Goal: Task Accomplishment & Management: Complete application form

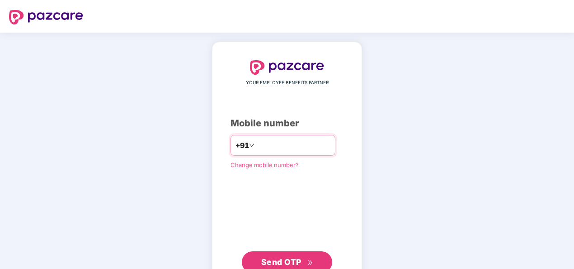
click at [269, 148] on input "number" at bounding box center [293, 145] width 74 height 14
click at [256, 145] on input "**********" at bounding box center [293, 145] width 74 height 14
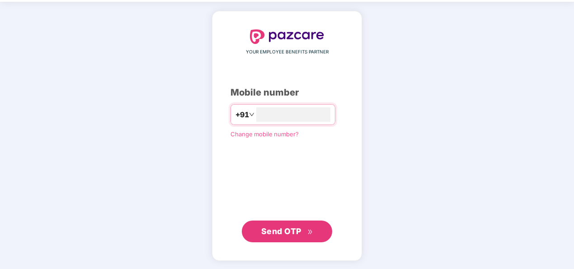
type input "**********"
click at [283, 229] on span "Send OTP" at bounding box center [281, 230] width 40 height 9
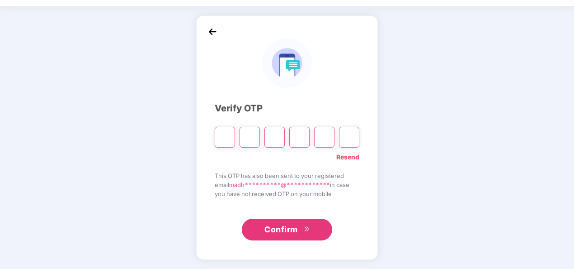
scroll to position [26, 0]
type input "*"
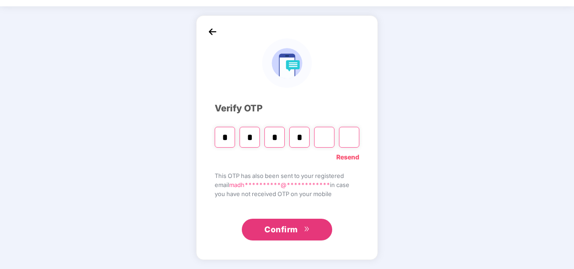
type input "*"
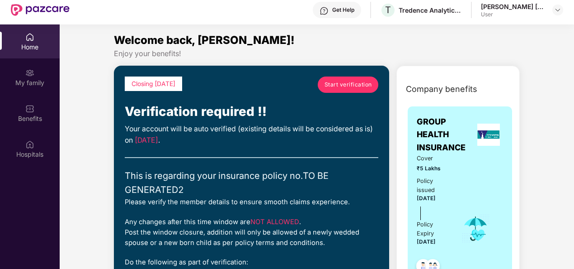
click at [341, 88] on span "Start verification" at bounding box center [348, 84] width 47 height 9
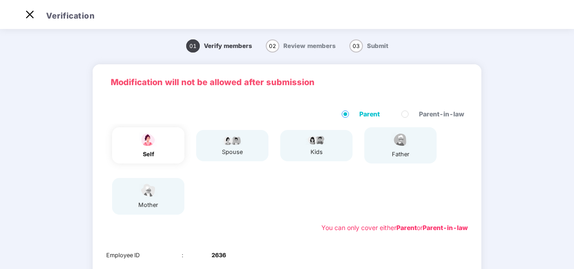
scroll to position [0, 0]
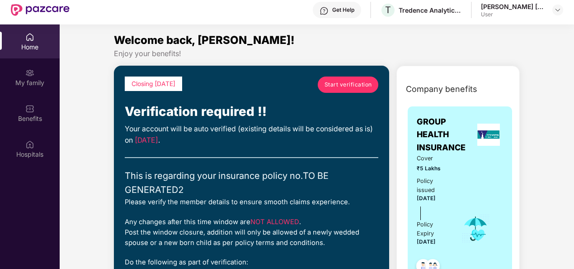
click at [350, 85] on span "Start verification" at bounding box center [348, 84] width 47 height 9
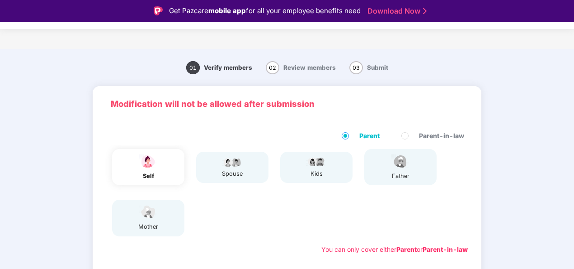
click at [164, 171] on div "self" at bounding box center [148, 167] width 72 height 36
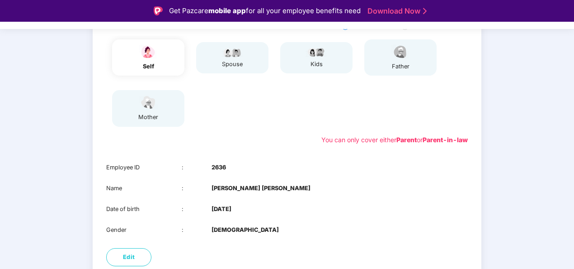
scroll to position [163, 0]
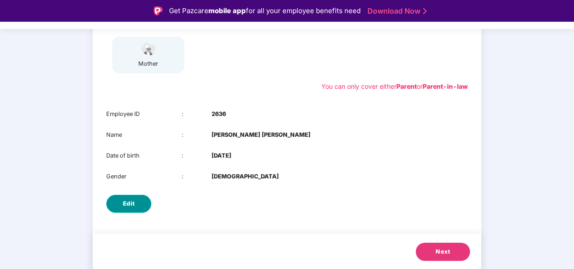
click at [125, 205] on span "Edit" at bounding box center [129, 203] width 12 height 9
select select "******"
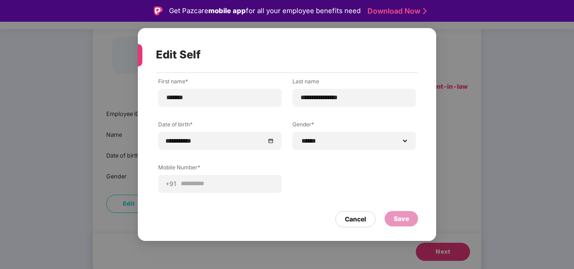
click at [361, 220] on div "Cancel" at bounding box center [355, 219] width 21 height 10
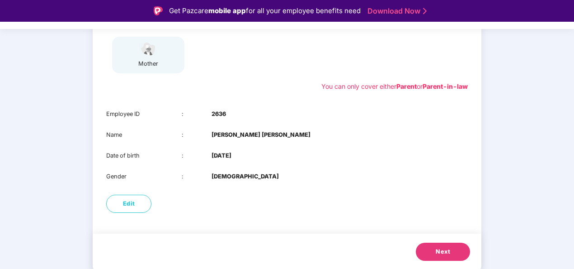
click at [429, 245] on button "Next" at bounding box center [443, 251] width 54 height 18
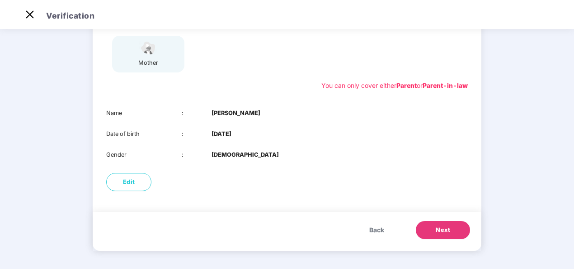
scroll to position [142, 0]
click at [137, 180] on button "Edit" at bounding box center [128, 182] width 45 height 18
select select "****"
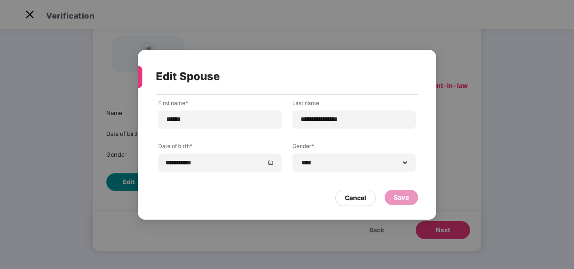
scroll to position [0, 0]
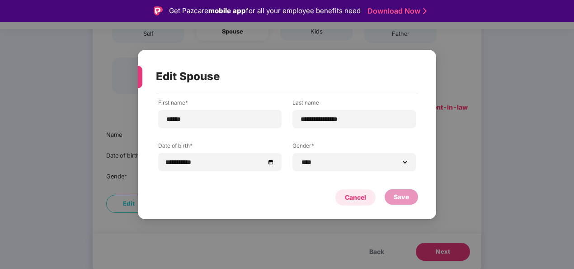
click at [349, 200] on div "Cancel" at bounding box center [355, 197] width 21 height 10
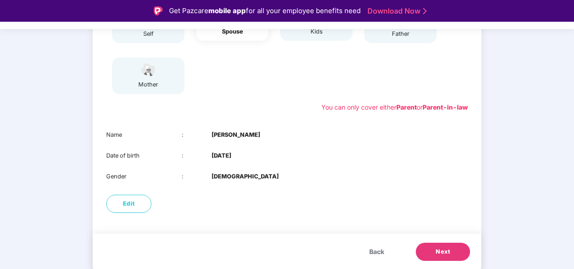
click at [431, 256] on button "Next" at bounding box center [443, 251] width 54 height 18
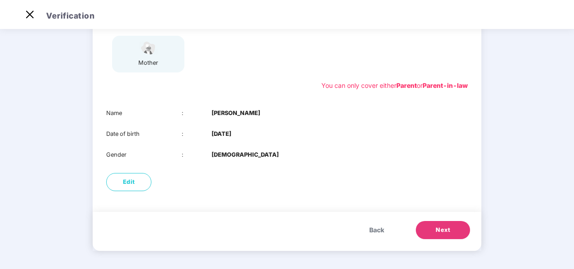
scroll to position [110, 0]
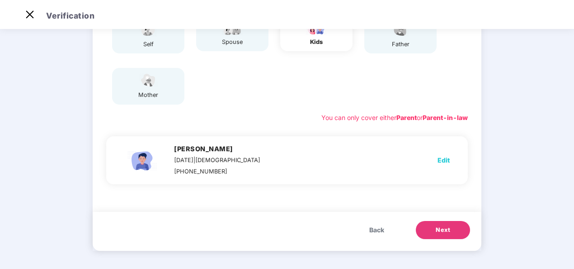
click at [442, 159] on span "Edit" at bounding box center [444, 160] width 12 height 10
select select "****"
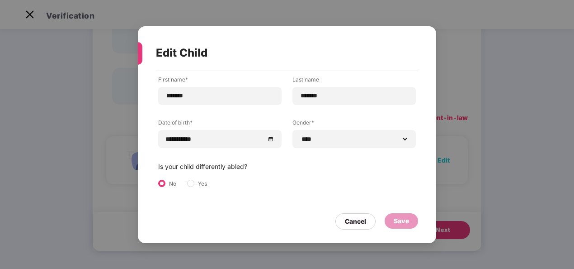
scroll to position [0, 0]
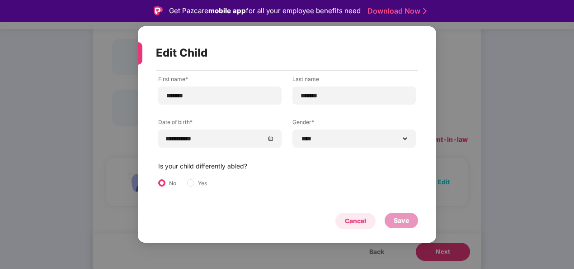
click at [364, 221] on div "Cancel" at bounding box center [355, 221] width 21 height 10
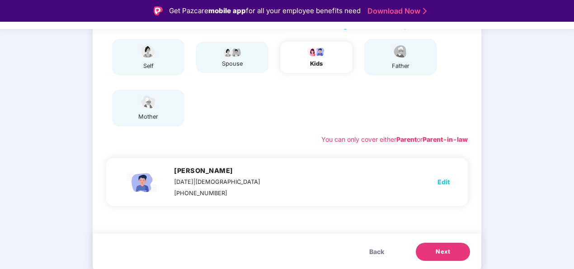
click at [433, 248] on button "Next" at bounding box center [443, 251] width 54 height 18
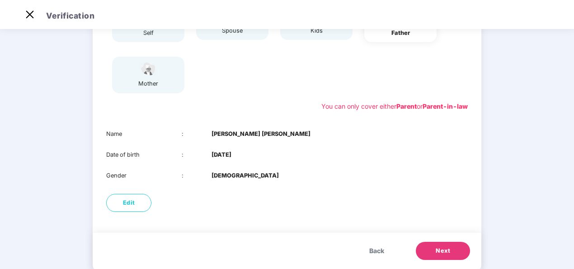
scroll to position [142, 0]
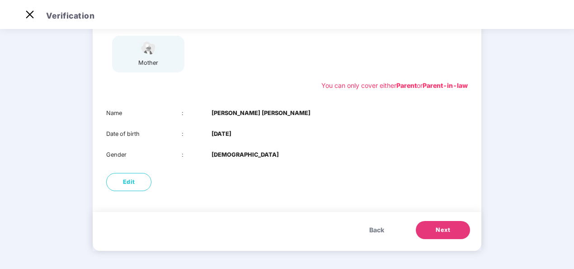
click at [445, 225] on span "Next" at bounding box center [443, 229] width 14 height 9
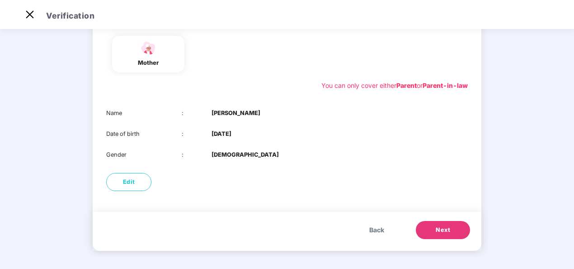
click at [445, 225] on span "Next" at bounding box center [443, 229] width 14 height 9
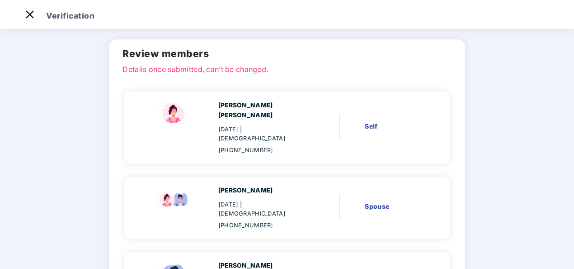
scroll to position [254, 0]
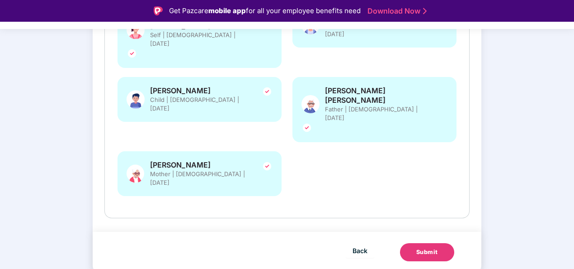
scroll to position [161, 0]
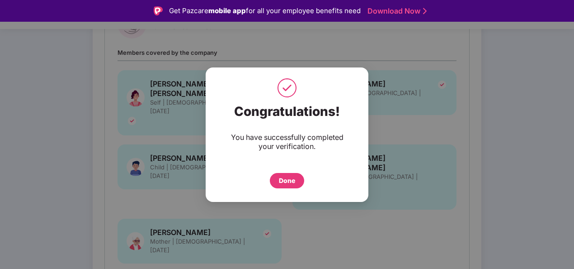
click at [293, 179] on div "Done" at bounding box center [287, 180] width 16 height 10
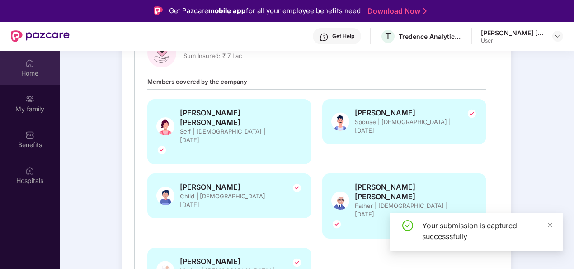
click at [22, 66] on div "Home" at bounding box center [30, 68] width 60 height 34
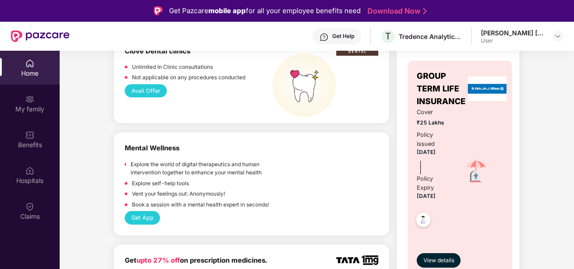
scroll to position [723, 0]
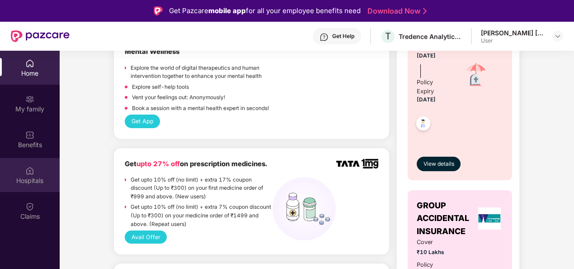
click at [36, 182] on div "Hospitals" at bounding box center [30, 180] width 60 height 9
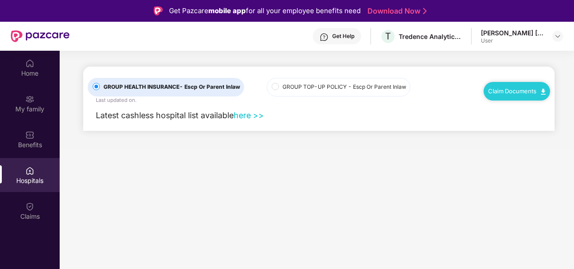
click at [251, 113] on link "here >>" at bounding box center [249, 114] width 30 height 9
click at [522, 92] on link "Claim Documents" at bounding box center [516, 90] width 57 height 7
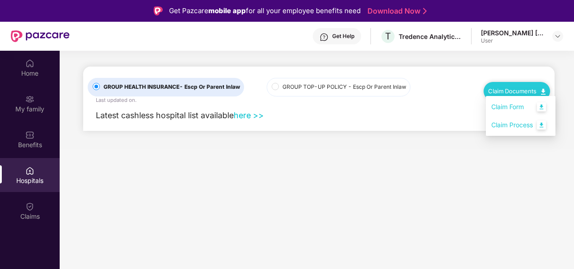
click at [515, 126] on link "Claim Process" at bounding box center [520, 124] width 59 height 19
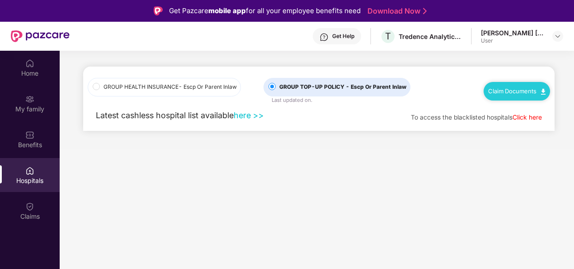
click at [526, 116] on link "Click here" at bounding box center [527, 116] width 29 height 7
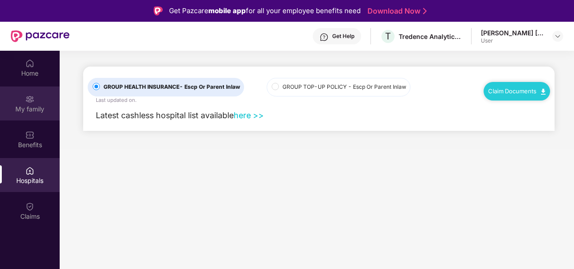
click at [26, 92] on div "My family" at bounding box center [30, 103] width 60 height 34
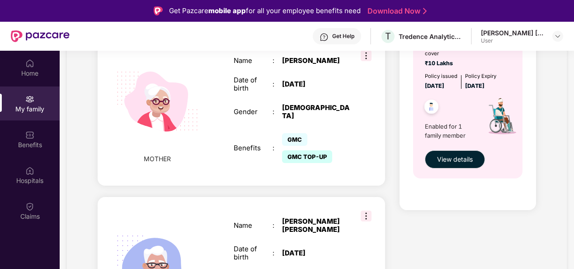
scroll to position [793, 0]
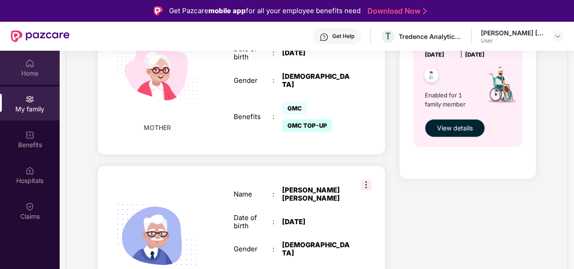
click at [42, 66] on div "Home" at bounding box center [30, 68] width 60 height 34
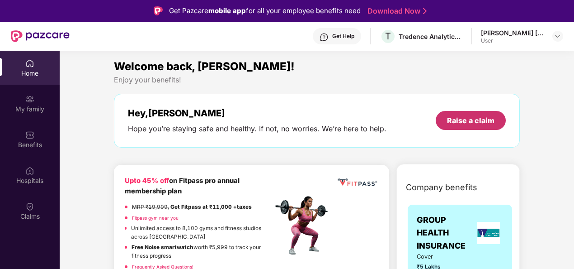
click at [464, 121] on div "Raise a claim" at bounding box center [470, 120] width 47 height 10
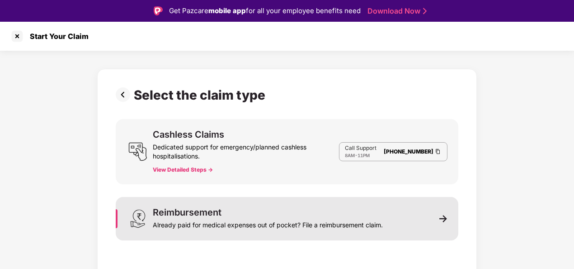
click at [442, 220] on img at bounding box center [443, 218] width 8 height 8
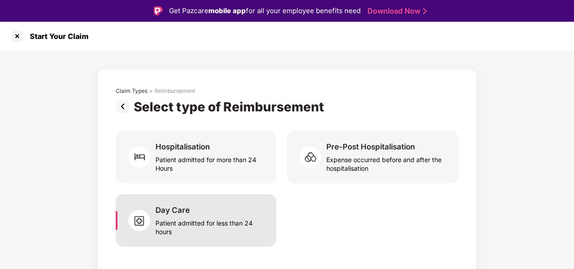
click at [187, 228] on div "Patient admitted for less than 24 hours" at bounding box center [211, 225] width 110 height 21
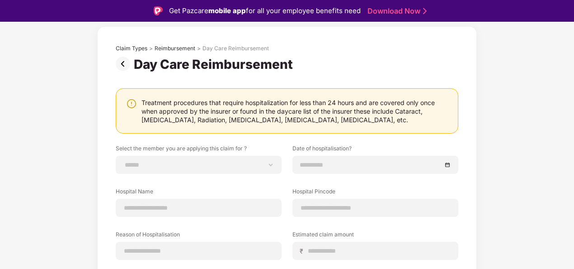
scroll to position [23, 0]
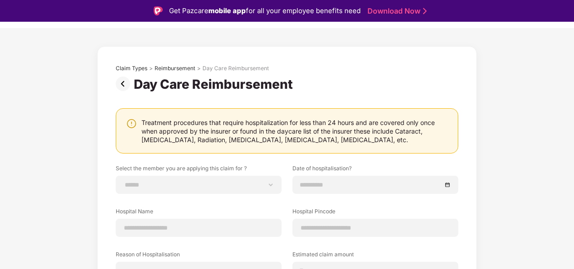
click at [126, 79] on img at bounding box center [125, 83] width 18 height 14
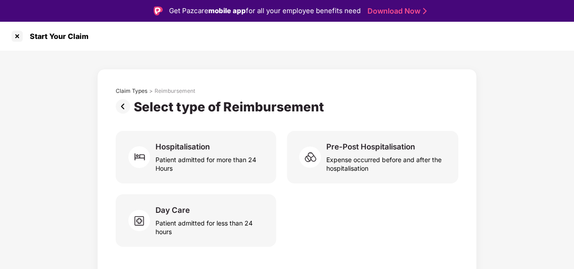
click at [119, 109] on img at bounding box center [125, 106] width 18 height 14
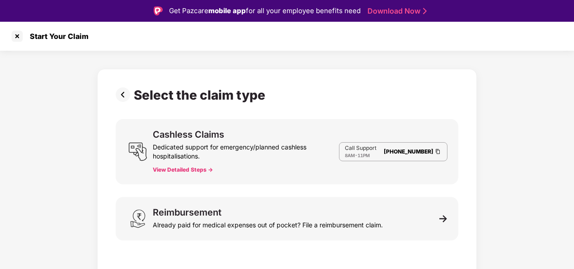
click at [119, 99] on img at bounding box center [125, 94] width 18 height 14
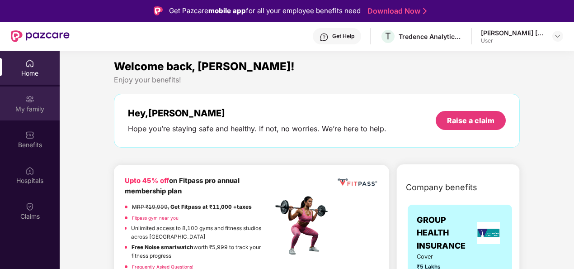
click at [18, 106] on div "My family" at bounding box center [30, 108] width 60 height 9
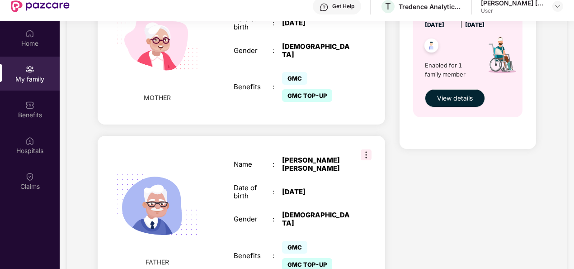
scroll to position [51, 0]
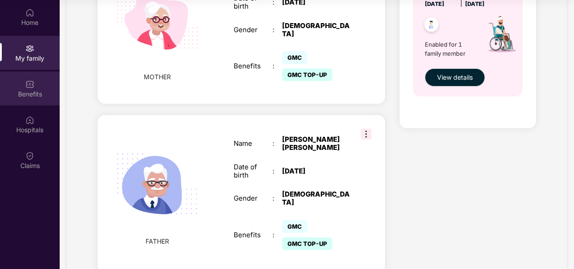
click at [27, 104] on div "Benefits" at bounding box center [30, 88] width 60 height 34
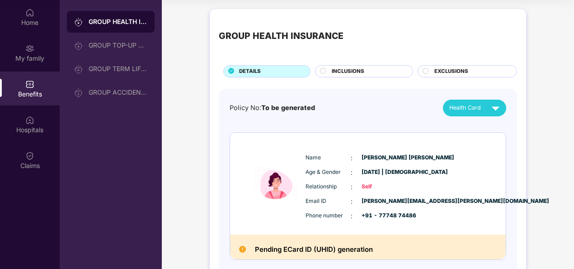
click at [462, 107] on span "Health Card" at bounding box center [465, 107] width 32 height 9
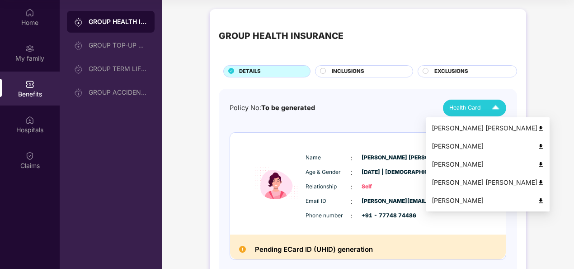
click at [463, 165] on div "[PERSON_NAME]" at bounding box center [488, 164] width 113 height 10
click at [465, 113] on div "Health Card" at bounding box center [476, 108] width 54 height 16
click at [458, 180] on div "[PERSON_NAME] [PERSON_NAME]" at bounding box center [488, 182] width 113 height 10
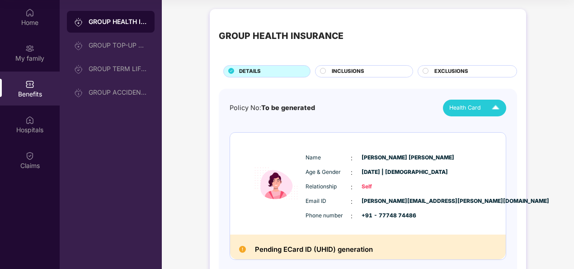
click at [367, 70] on div "INCLUSIONS" at bounding box center [367, 71] width 81 height 9
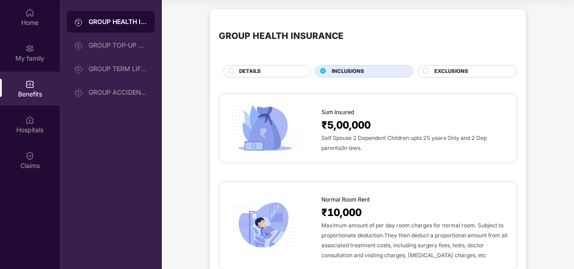
click at [443, 71] on span "EXCLUSIONS" at bounding box center [452, 71] width 34 height 8
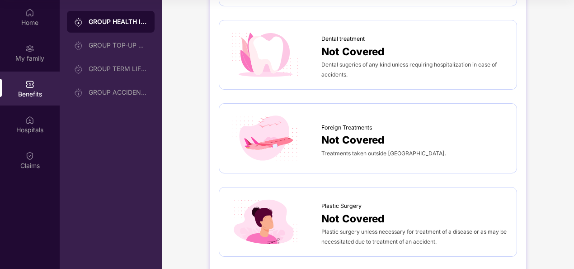
scroll to position [543, 0]
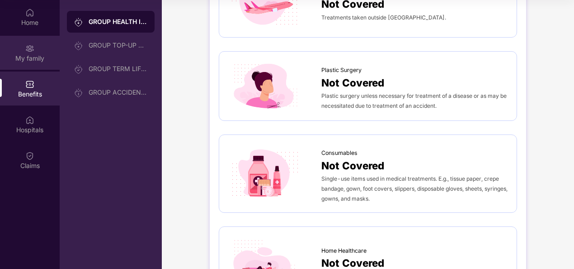
click at [23, 46] on div "My family" at bounding box center [30, 53] width 60 height 34
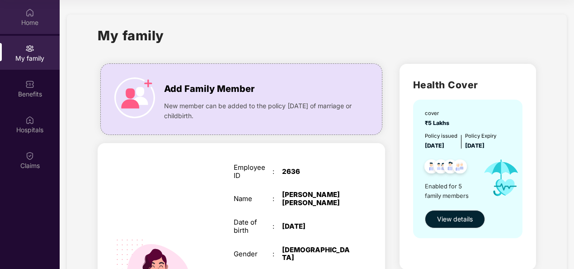
click at [16, 20] on div "Home" at bounding box center [30, 22] width 60 height 9
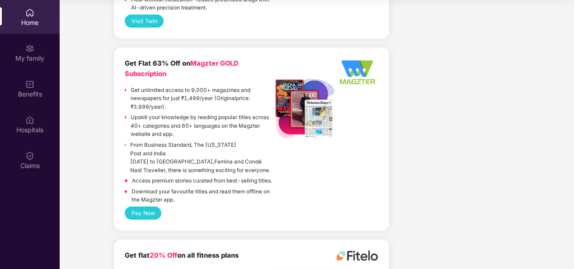
scroll to position [2029, 0]
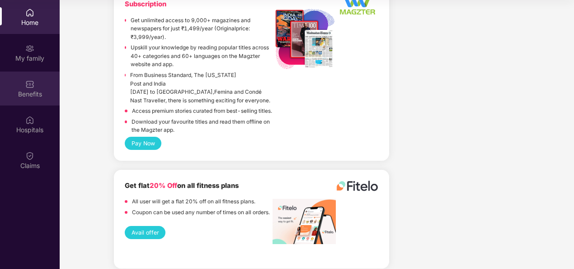
click at [24, 90] on div "Benefits" at bounding box center [30, 94] width 60 height 9
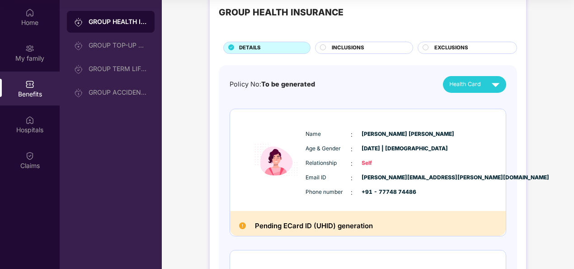
scroll to position [23, 0]
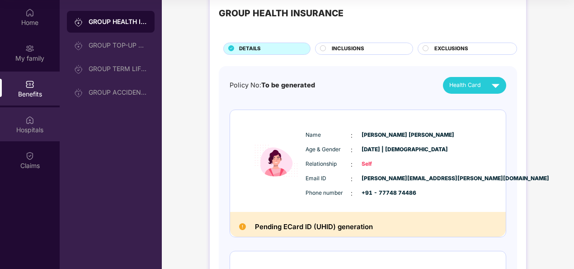
click at [10, 127] on div "Hospitals" at bounding box center [30, 129] width 60 height 9
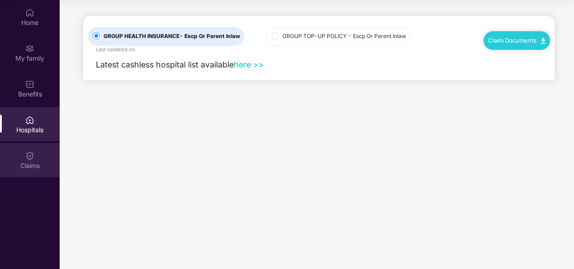
click at [43, 162] on div "Claims" at bounding box center [30, 165] width 60 height 9
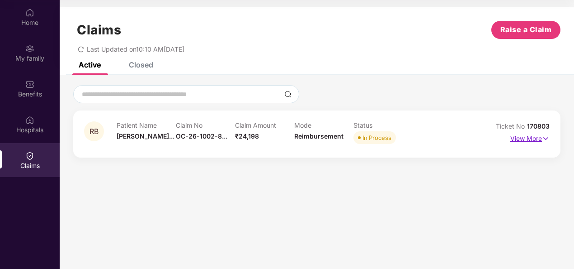
click at [533, 141] on p "View More" at bounding box center [529, 137] width 39 height 12
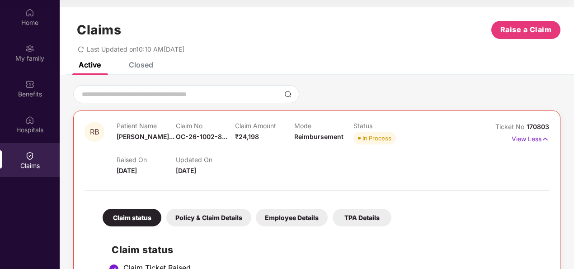
click at [209, 221] on div "Policy & Claim Details" at bounding box center [208, 217] width 85 height 18
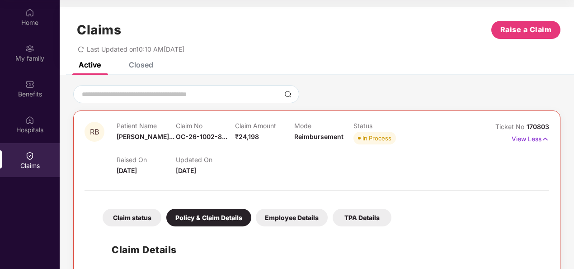
click at [298, 214] on div "Employee Details" at bounding box center [292, 217] width 72 height 18
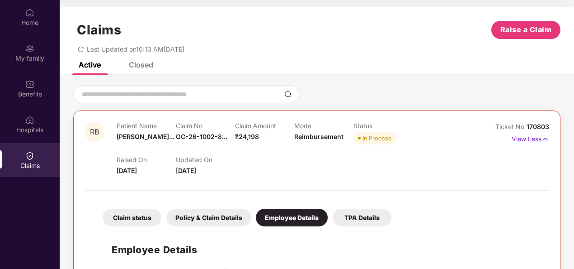
click at [365, 215] on div "TPA Details" at bounding box center [362, 217] width 59 height 18
